Goal: Task Accomplishment & Management: Manage account settings

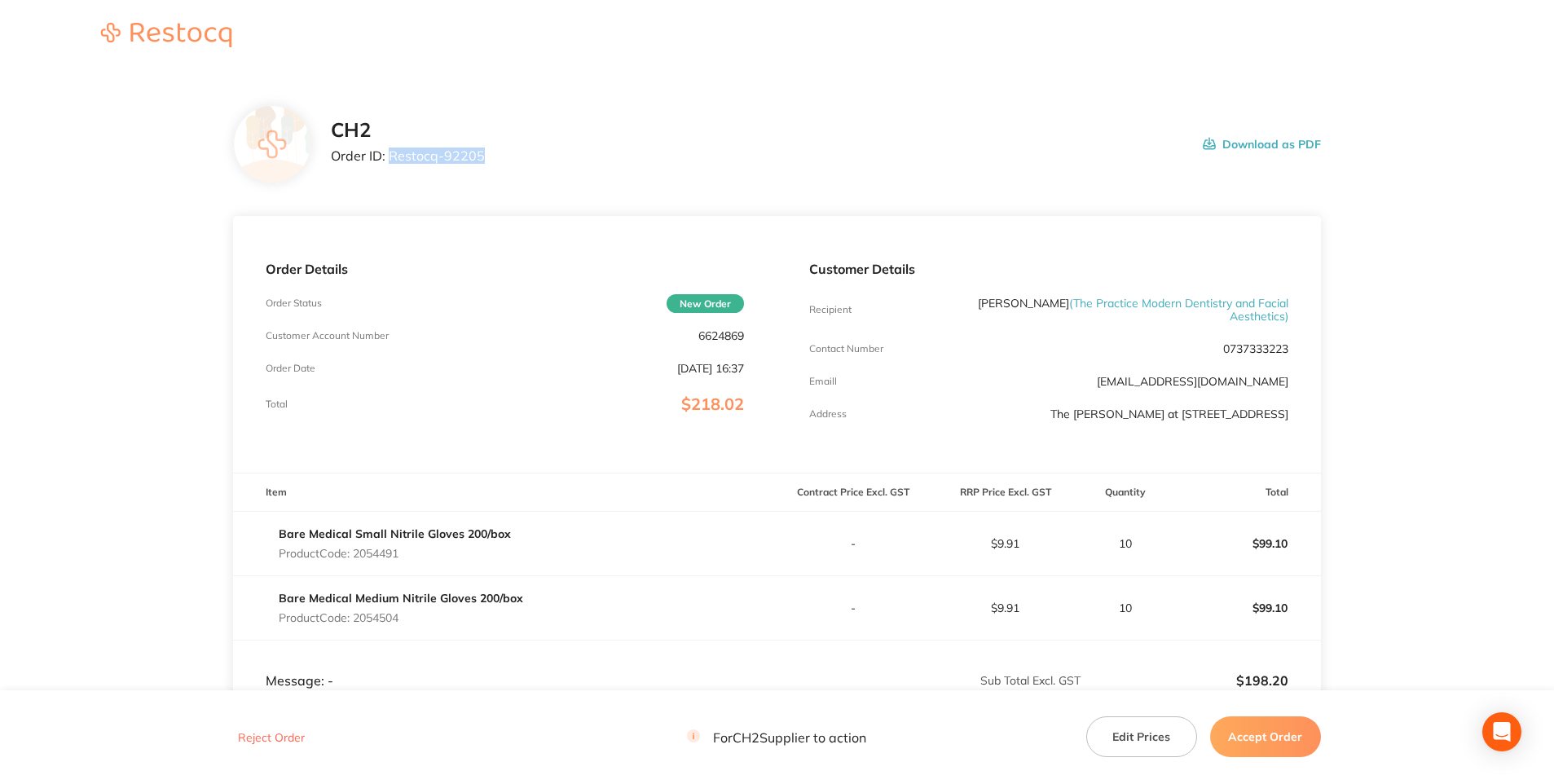
drag, startPoint x: 387, startPoint y: 158, endPoint x: 480, endPoint y: 156, distance: 93.0
click at [480, 156] on p "Order ID: Restocq- 92205" at bounding box center [408, 156] width 154 height 15
copy p "Restocq- 92205"
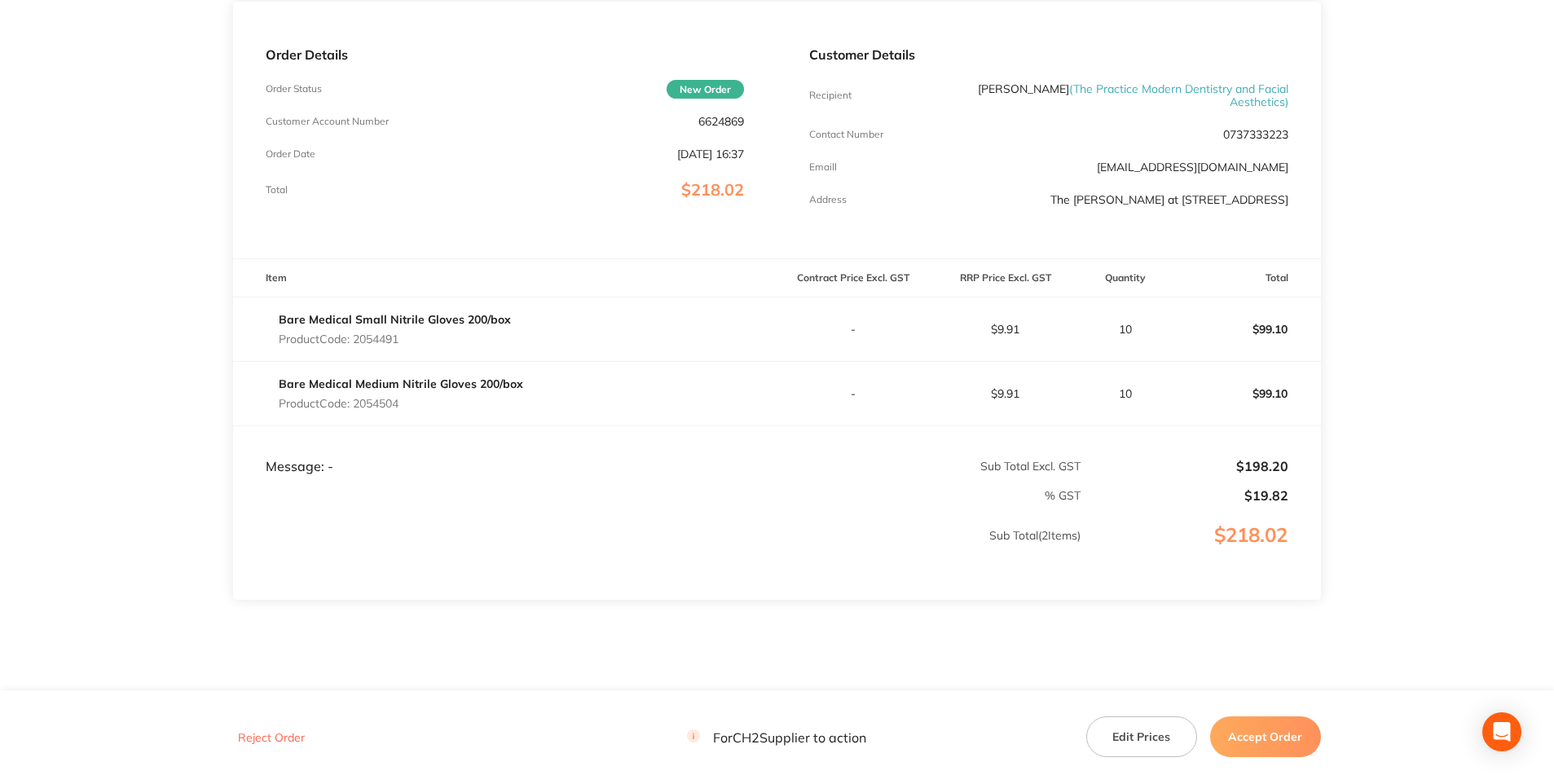
scroll to position [244, 0]
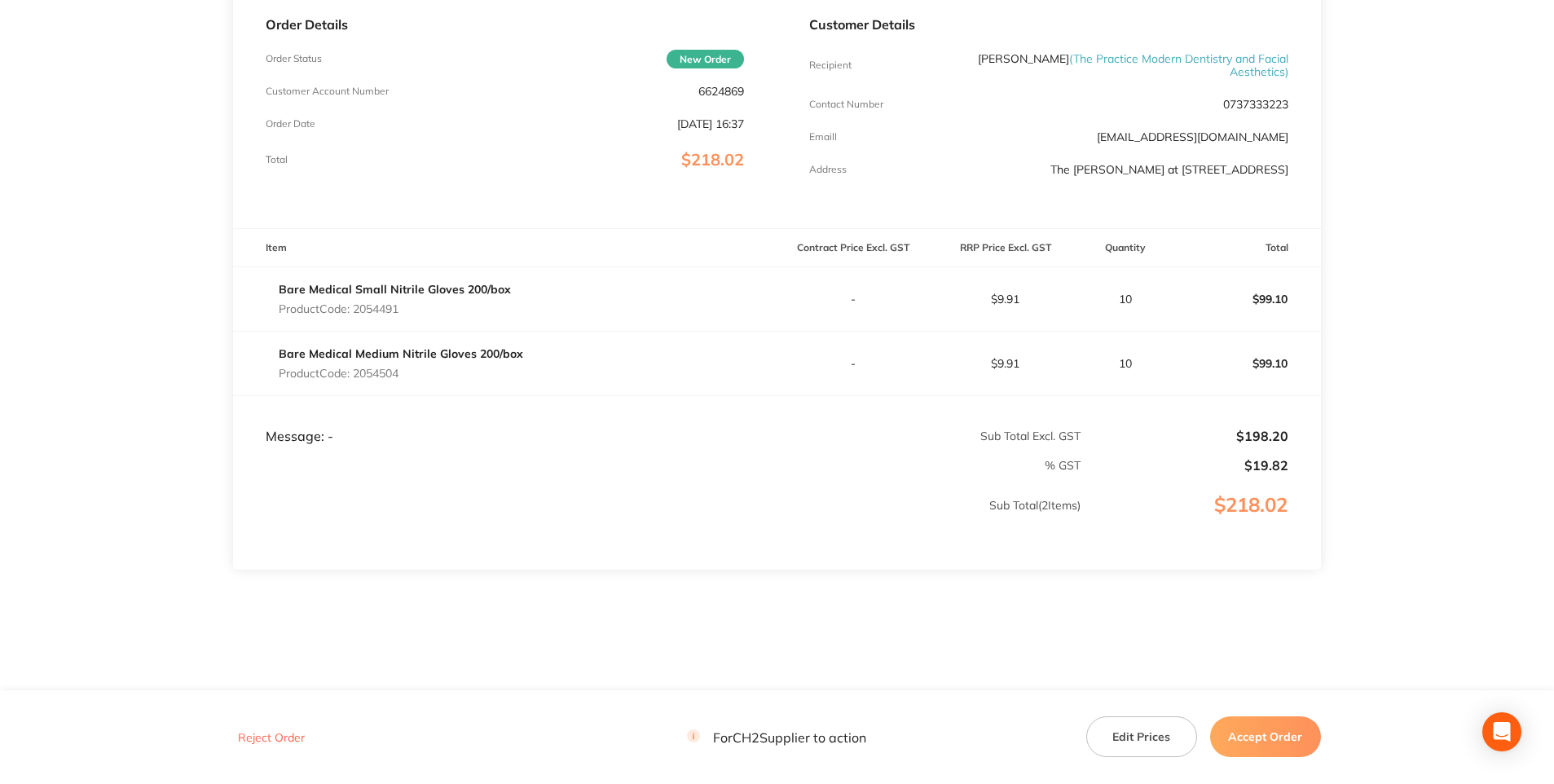
click at [1149, 737] on button "Edit Prices" at bounding box center [1142, 736] width 111 height 41
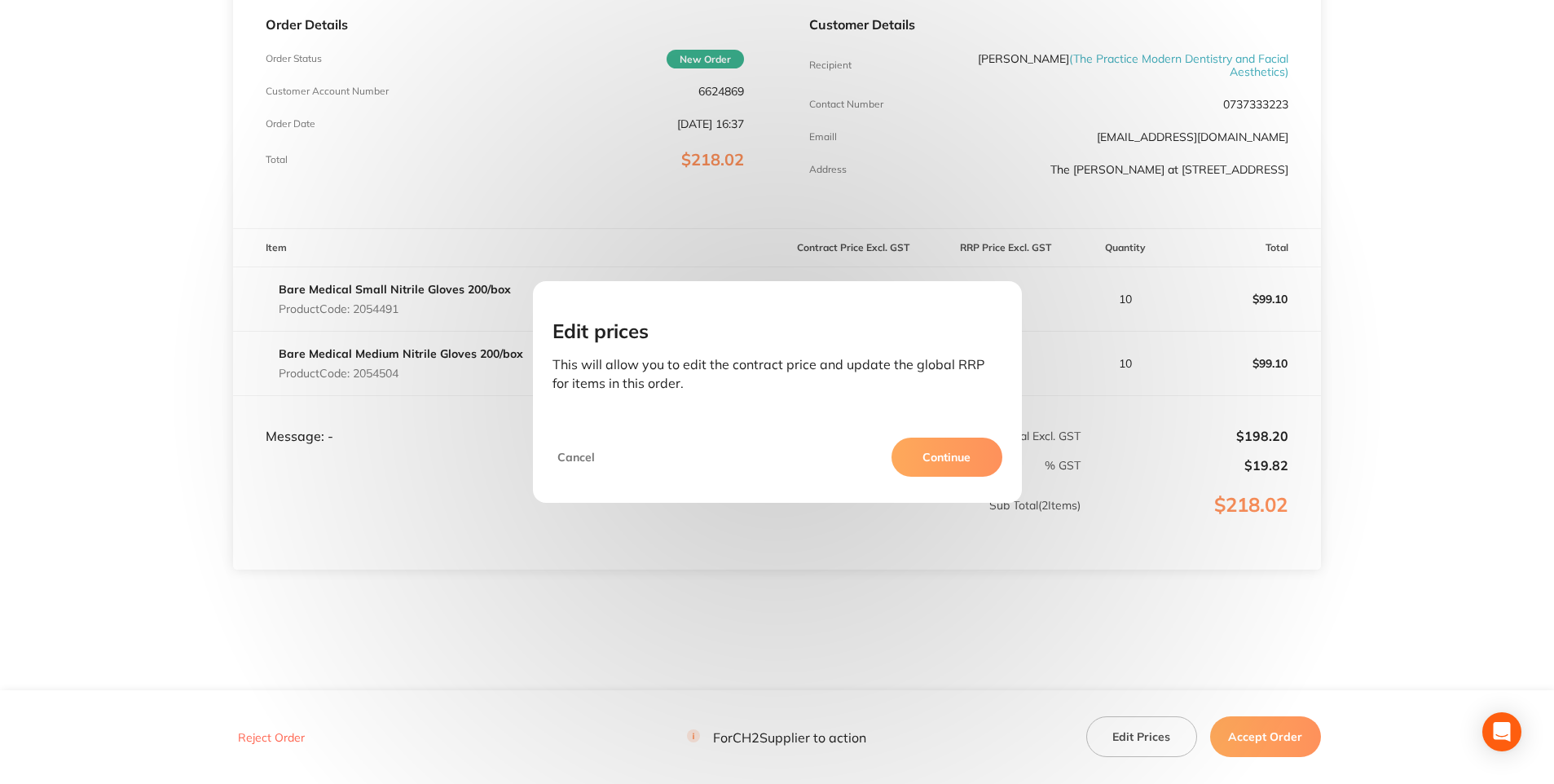
click at [963, 467] on button "Continue" at bounding box center [947, 457] width 111 height 39
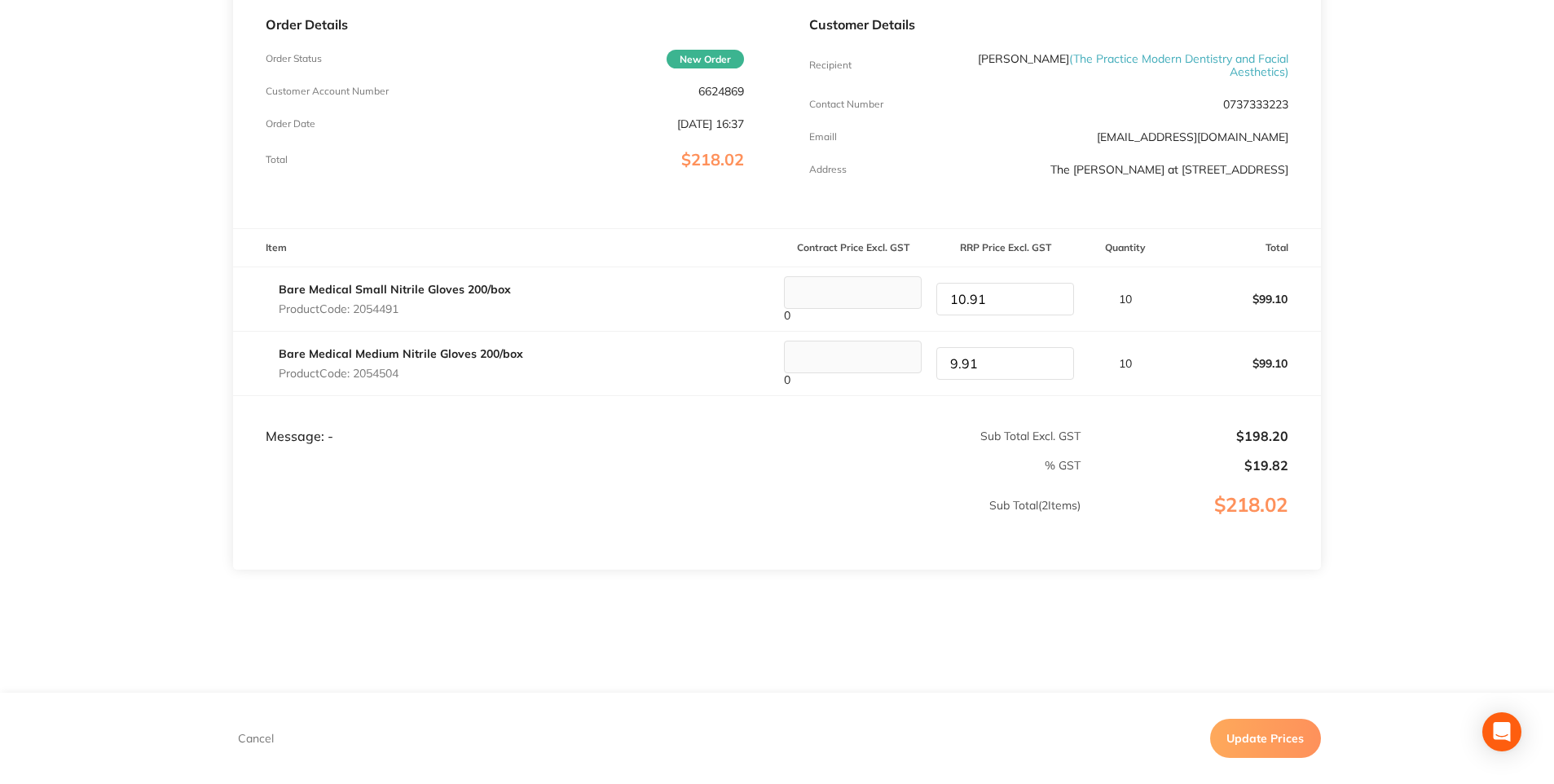
type input "10.91"
click at [1051, 309] on input "10.91" at bounding box center [1006, 298] width 138 height 33
type input "10.91"
click at [1055, 374] on input "10.91" at bounding box center [1006, 363] width 138 height 33
click at [1288, 731] on button "Update Prices" at bounding box center [1266, 738] width 111 height 39
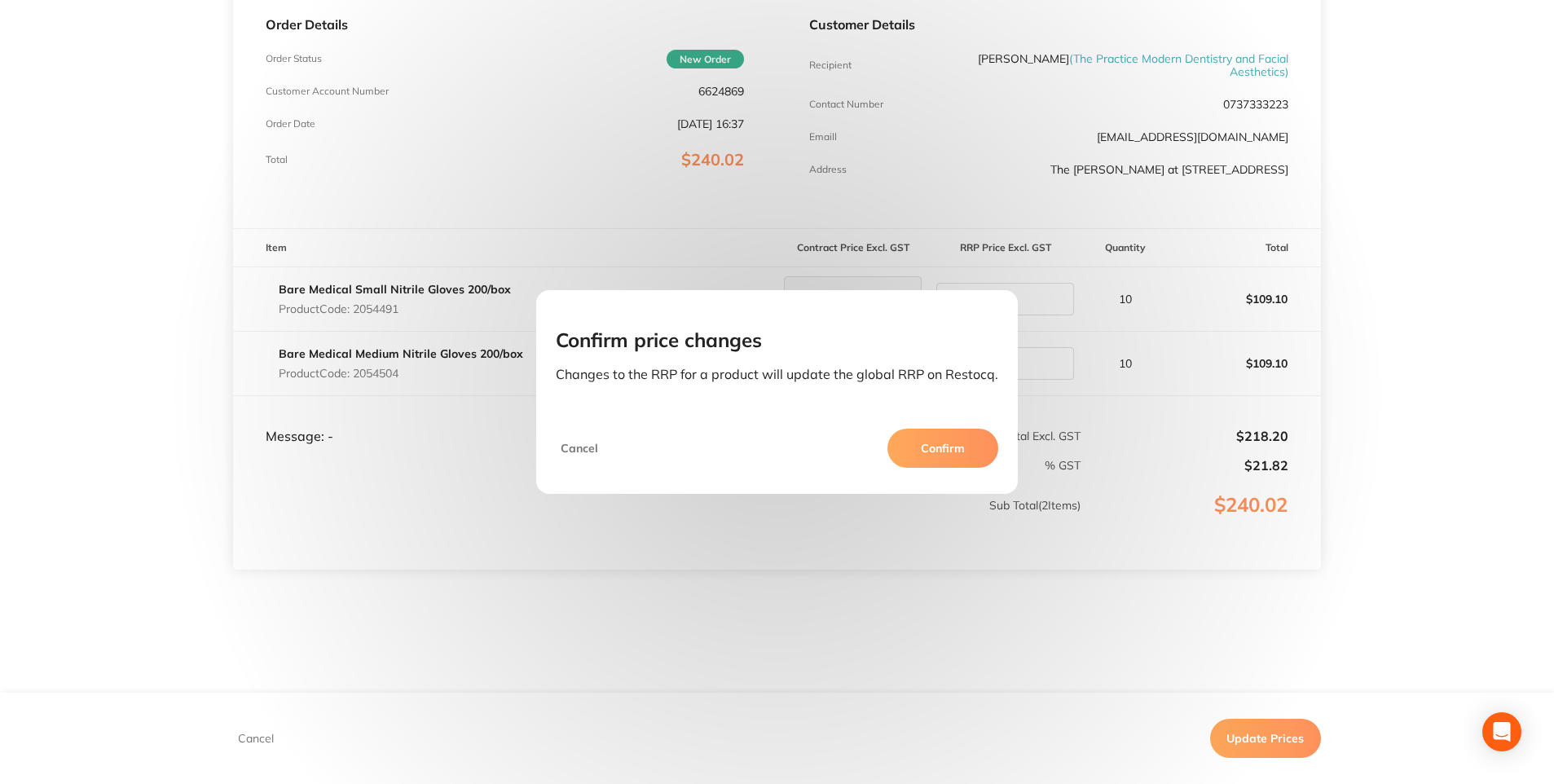
click at [951, 443] on button "Confirm" at bounding box center [943, 448] width 111 height 39
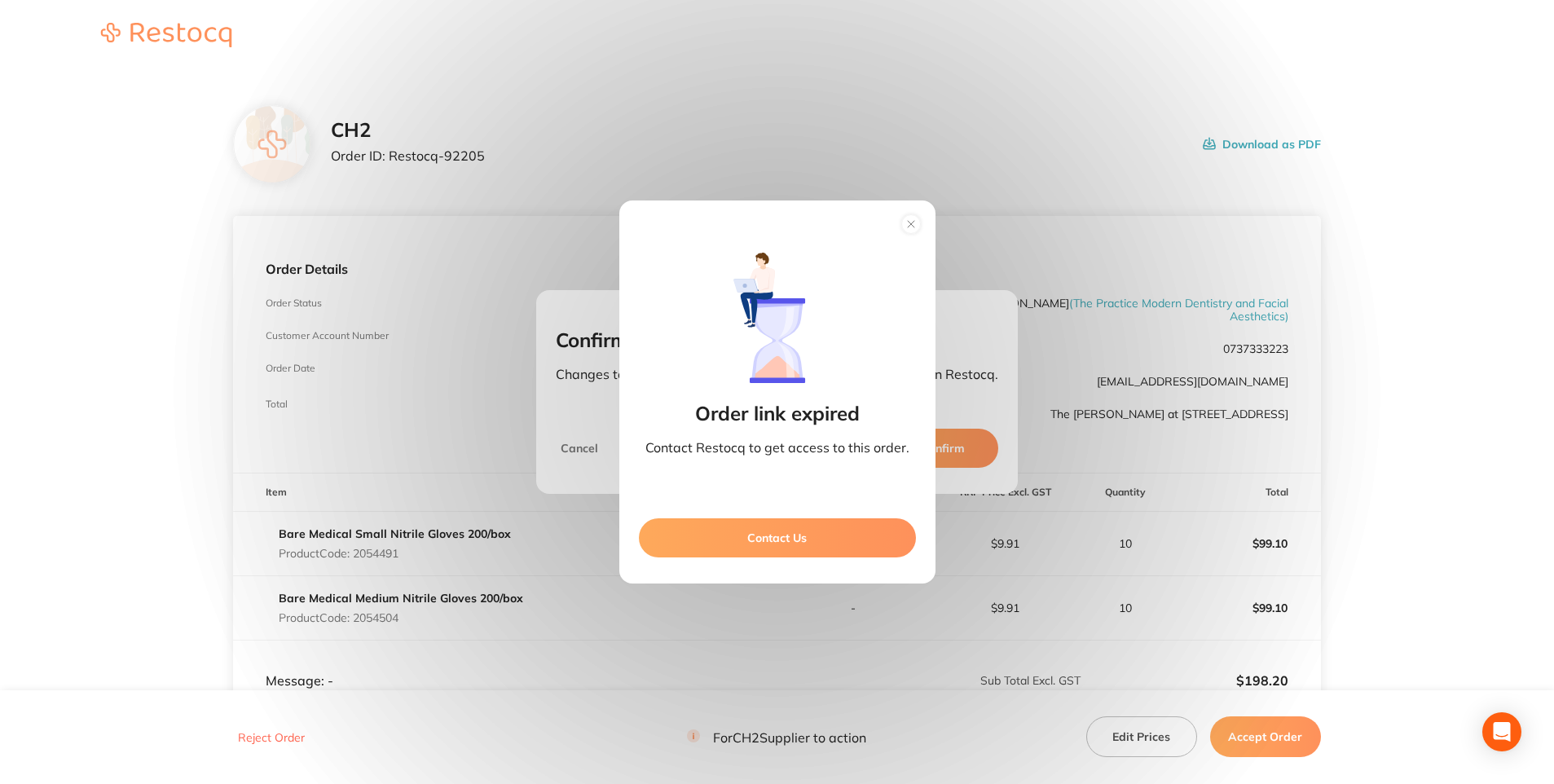
click at [943, 622] on div "Order link expired Contact Restocq to get access to this order. Contact Us" at bounding box center [777, 392] width 1554 height 784
click at [909, 229] on circle at bounding box center [910, 225] width 19 height 19
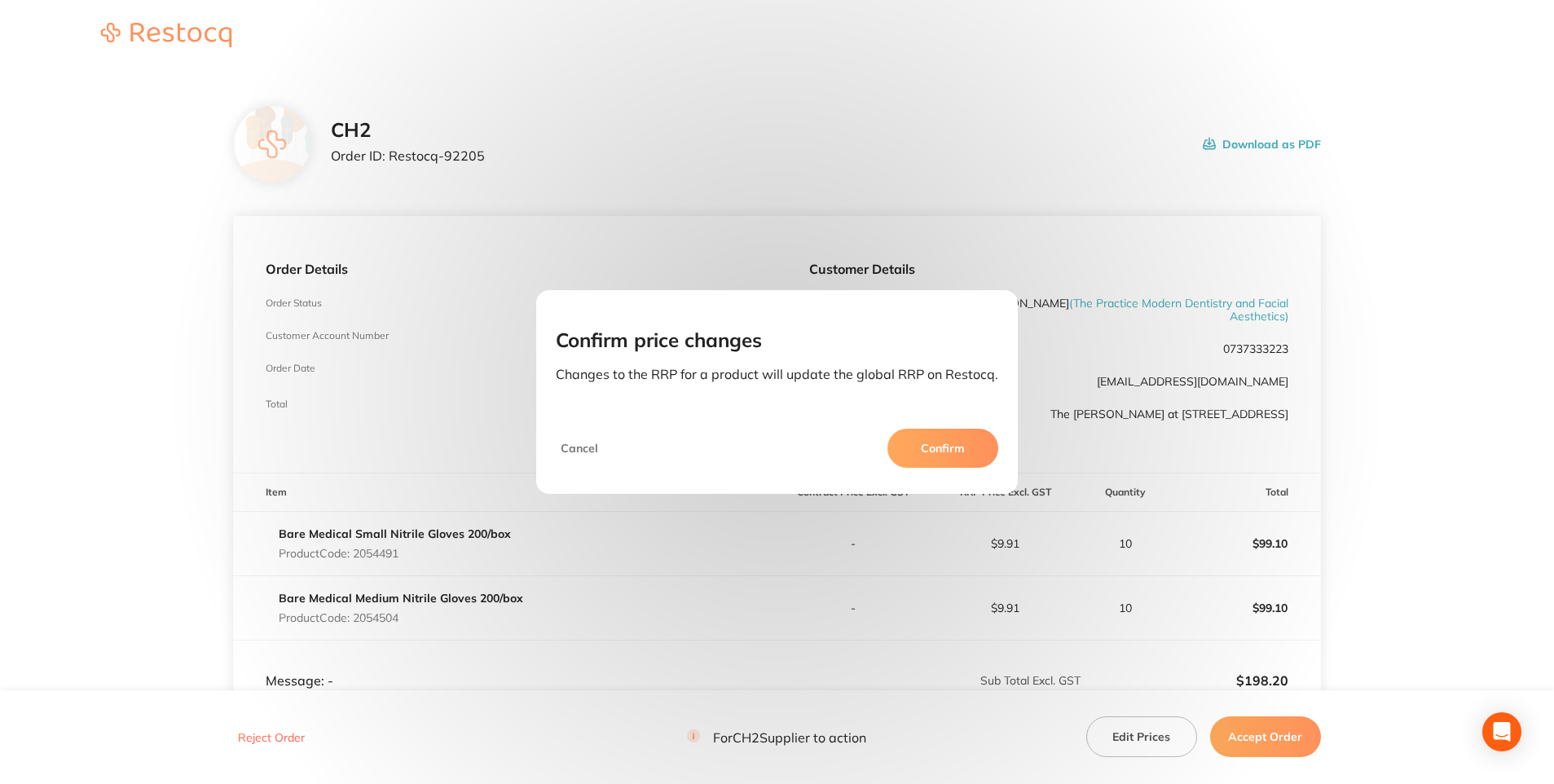
click at [953, 447] on button "Confirm" at bounding box center [943, 448] width 111 height 39
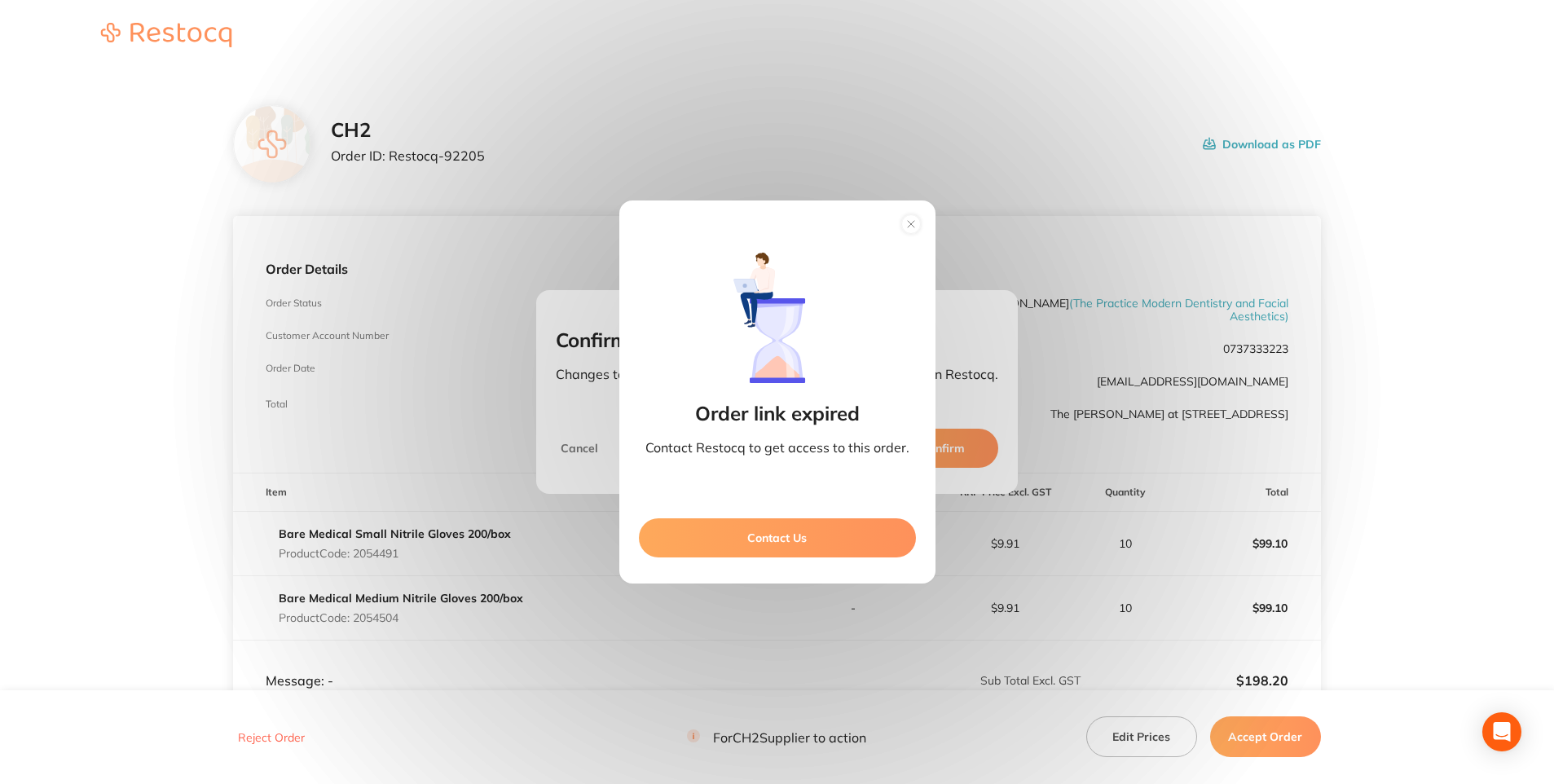
click at [909, 224] on circle at bounding box center [910, 225] width 19 height 19
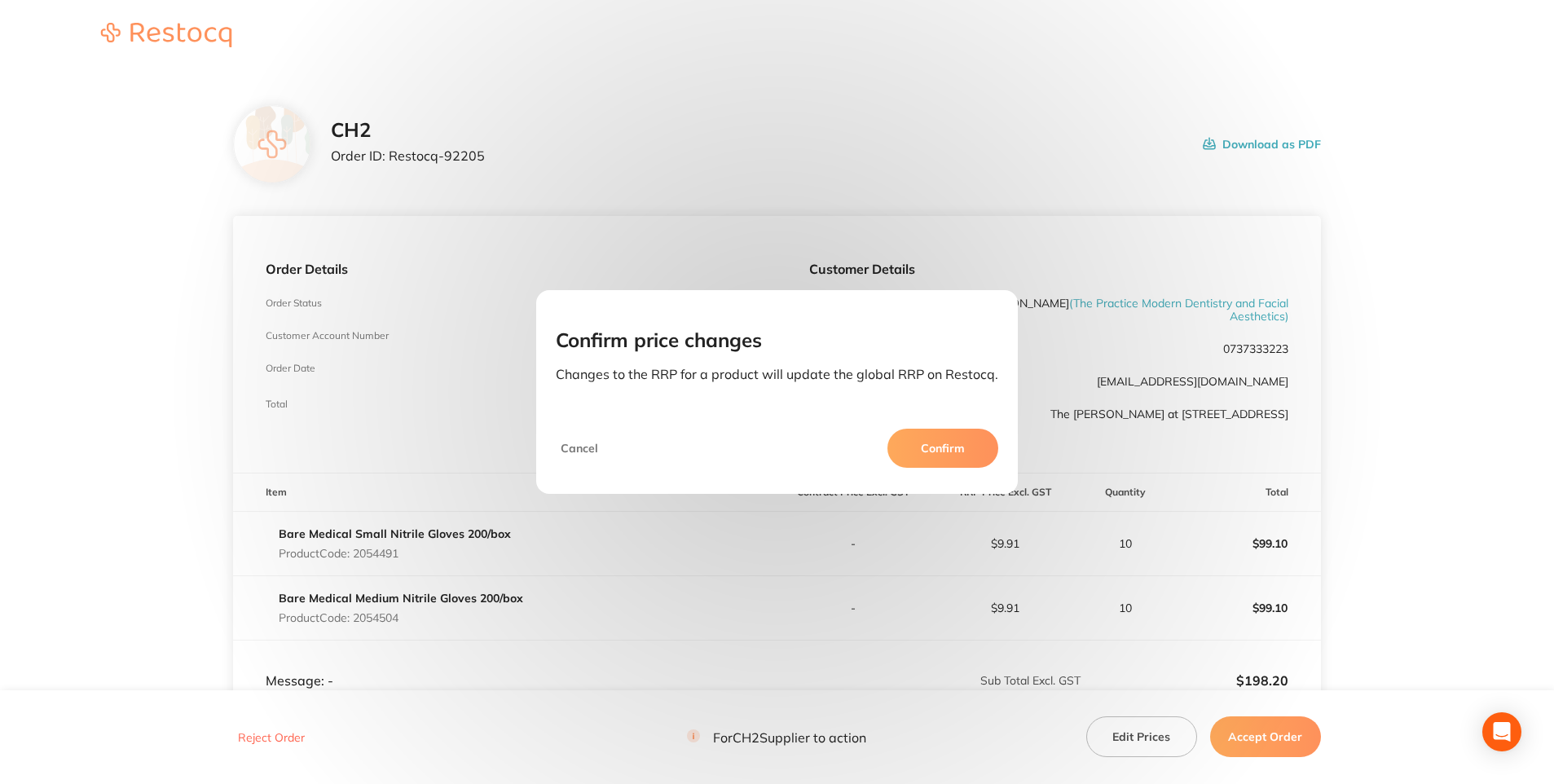
click at [1260, 740] on div "Confirm price changes Changes to the RRP for a product will update the global R…" at bounding box center [777, 392] width 1554 height 784
click at [903, 598] on div "Confirm price changes Changes to the RRP for a product will update the global R…" at bounding box center [777, 392] width 1554 height 784
drag, startPoint x: 847, startPoint y: 645, endPoint x: 826, endPoint y: 626, distance: 28.3
click at [843, 643] on div "Confirm price changes Changes to the RRP for a product will update the global R…" at bounding box center [777, 392] width 1554 height 784
click at [573, 448] on button "Cancel" at bounding box center [579, 448] width 48 height 39
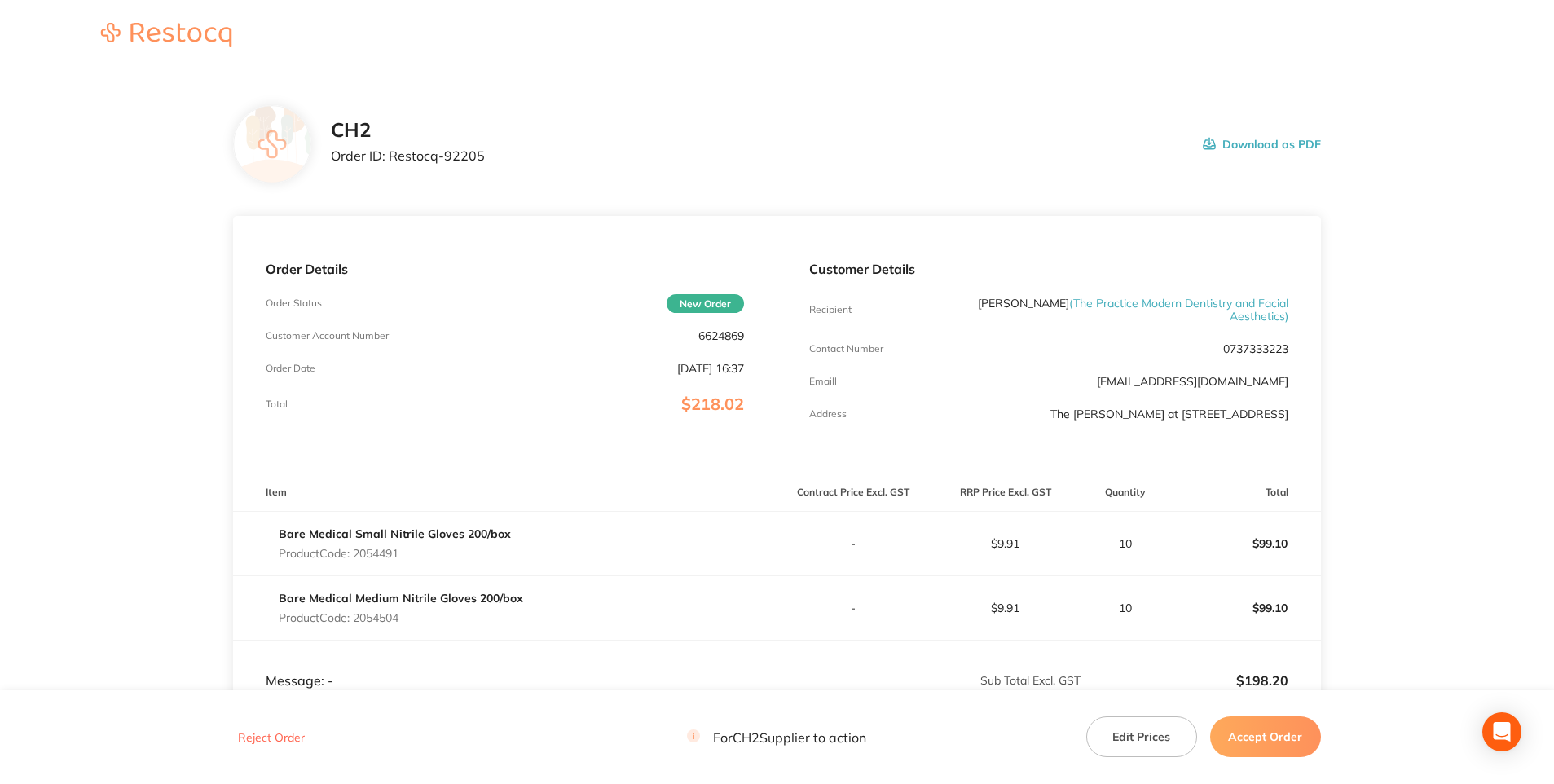
click at [1269, 735] on button "Accept Order" at bounding box center [1266, 736] width 111 height 41
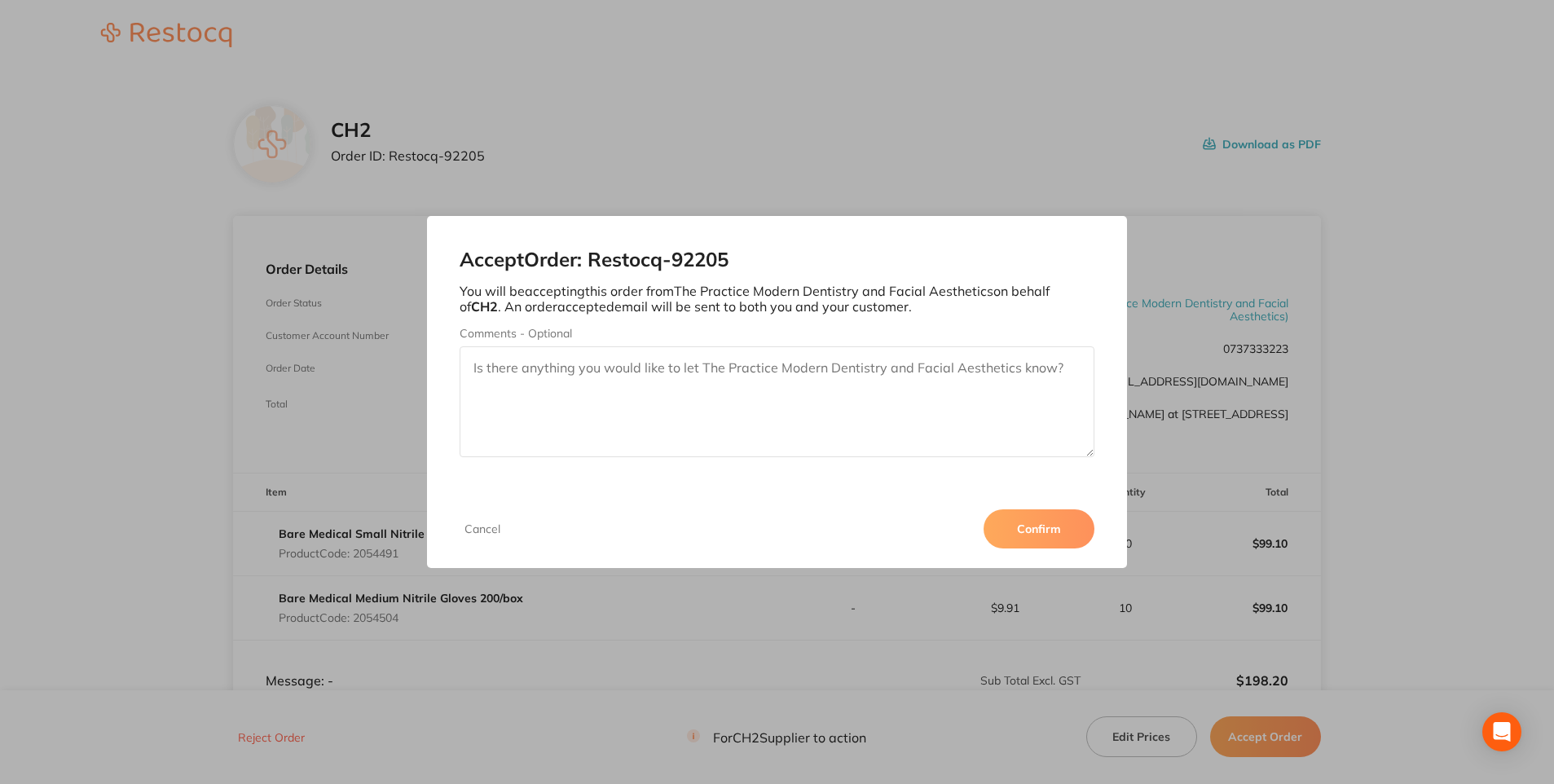
click at [1040, 521] on button "Confirm" at bounding box center [1039, 529] width 111 height 39
